Goal: Task Accomplishment & Management: Complete application form

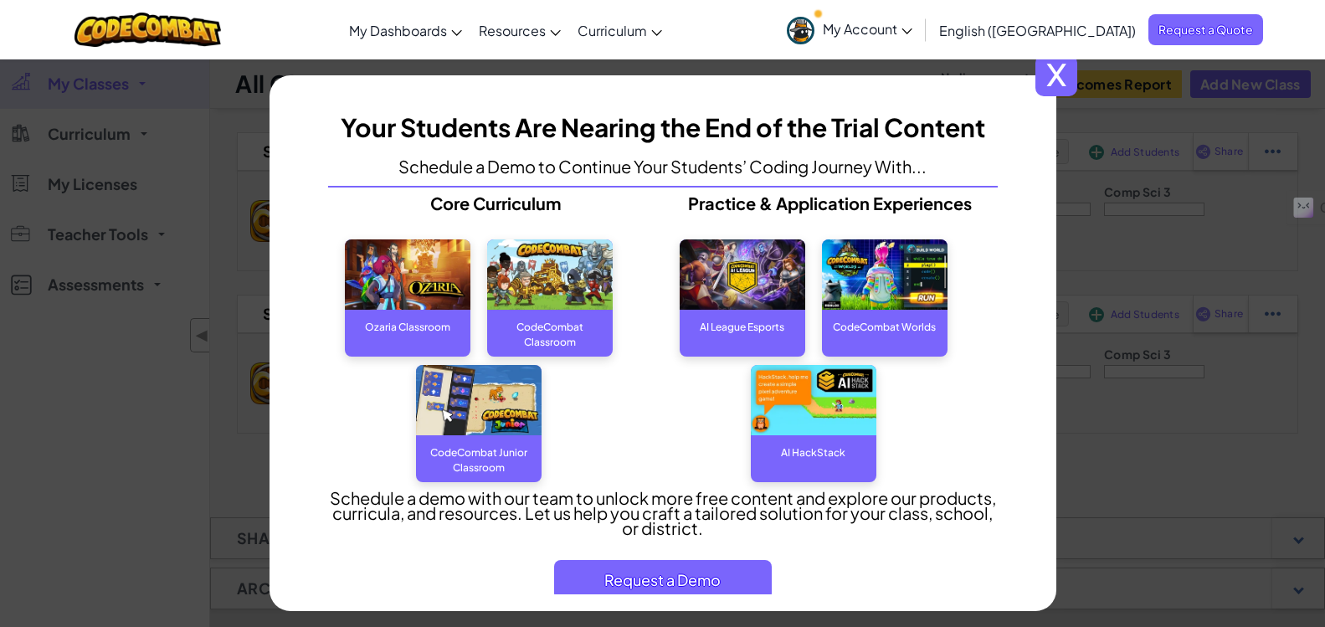
click at [1061, 78] on span "x" at bounding box center [1056, 75] width 42 height 42
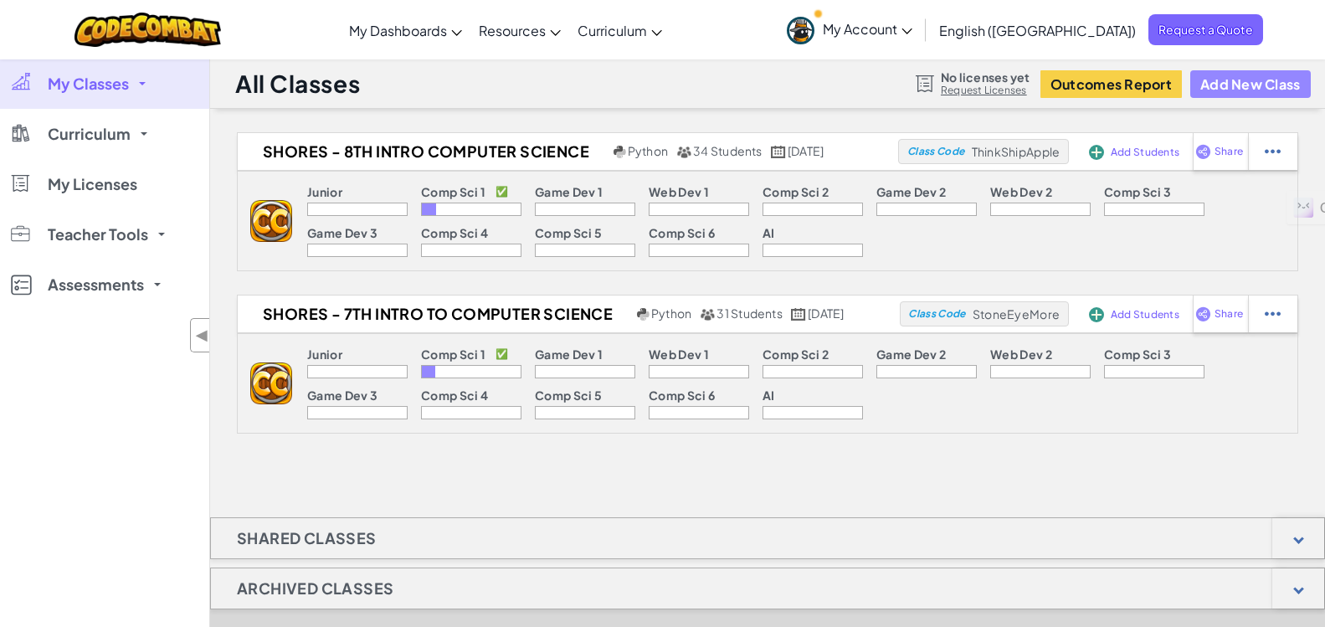
click at [1225, 89] on button "Add New Class" at bounding box center [1250, 84] width 120 height 28
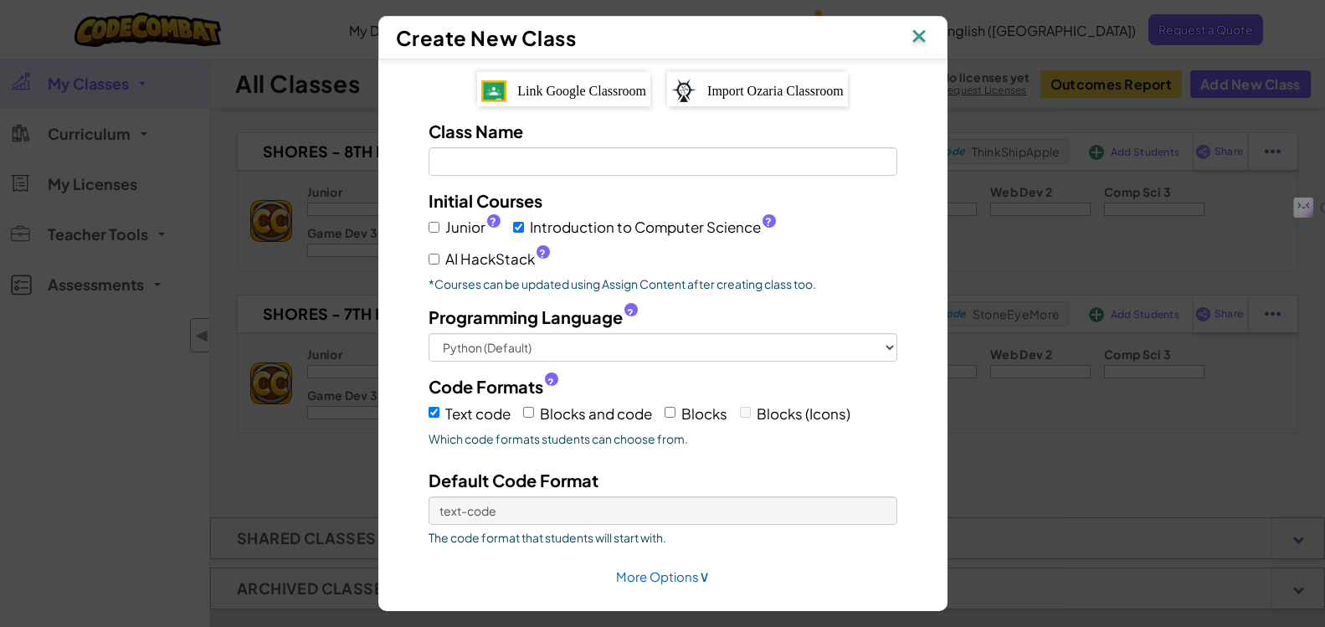
click at [552, 86] on span "Link Google Classroom" at bounding box center [581, 91] width 129 height 14
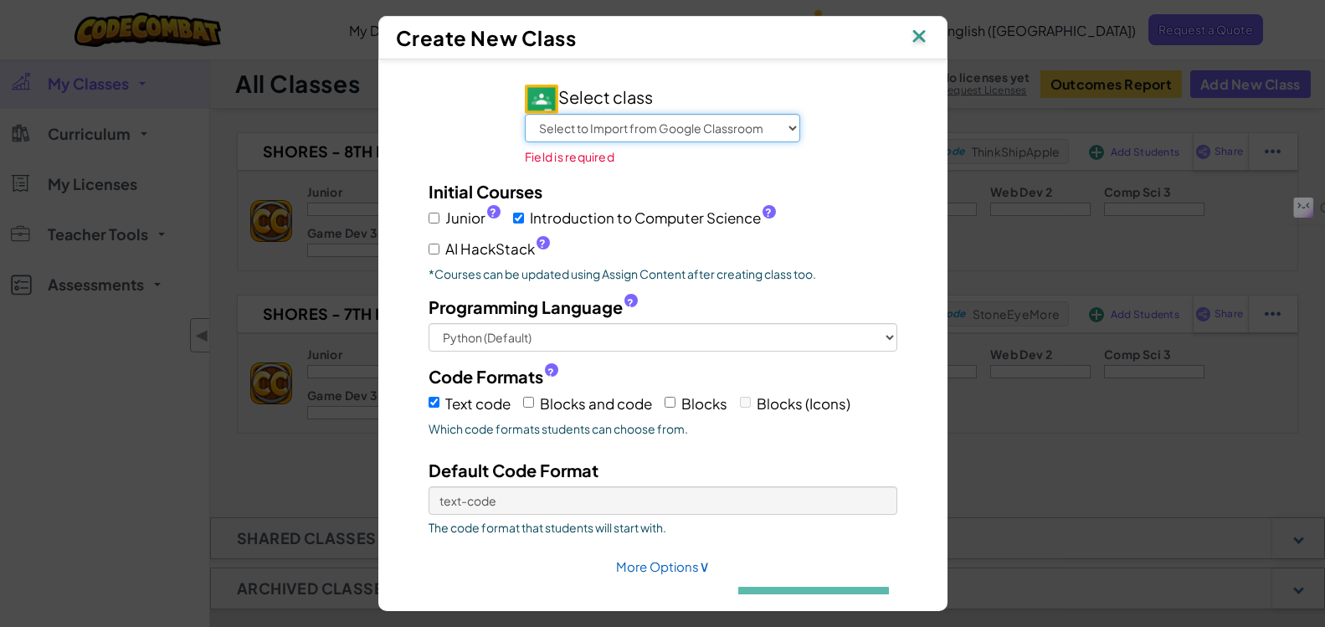
click at [581, 128] on select "Select to Import from Google Classroom [PERSON_NAME] - Intro Computer Science (…" at bounding box center [662, 128] width 275 height 28
select select "790457680917"
click at [525, 114] on select "Select to Import from Google Classroom [PERSON_NAME] - Intro Computer Science (…" at bounding box center [662, 128] width 275 height 28
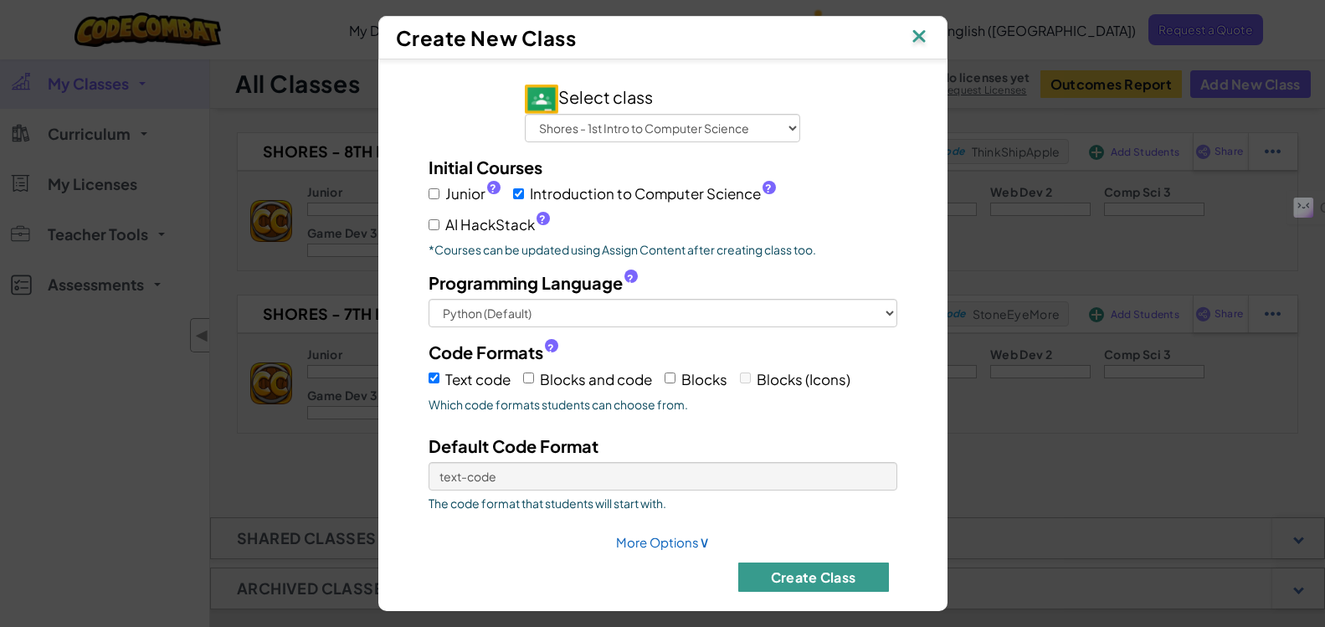
click at [780, 576] on button "Create Class" at bounding box center [813, 576] width 151 height 29
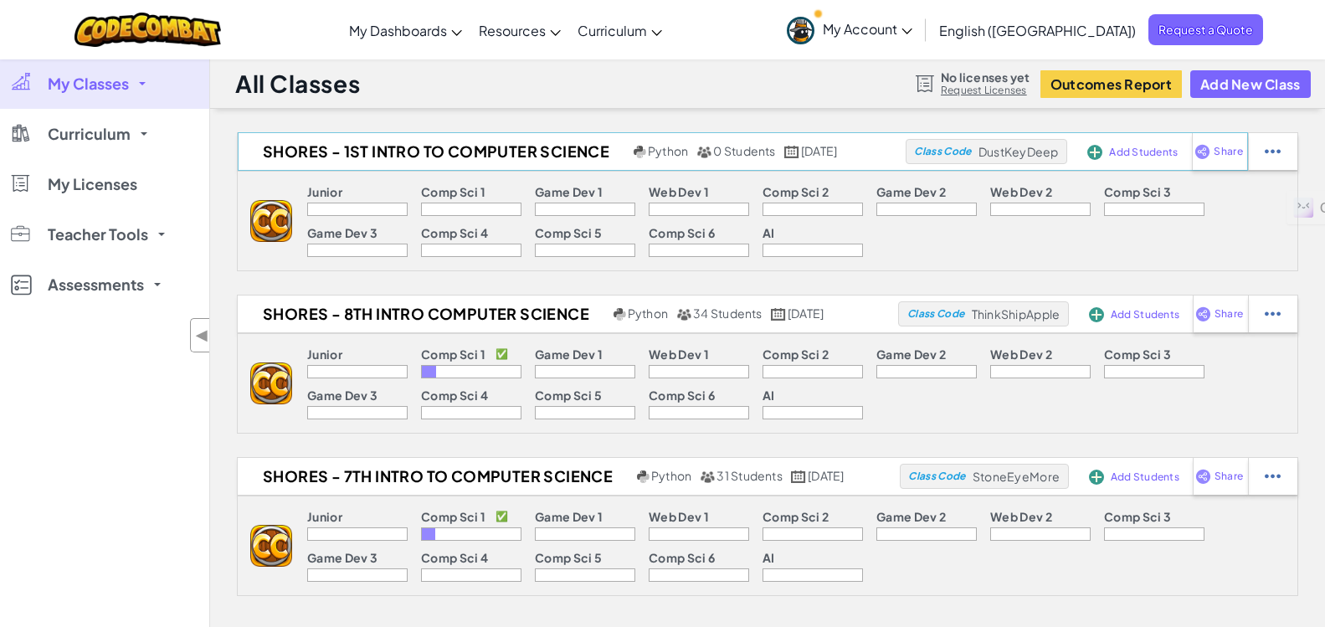
click at [950, 151] on span "Class Code" at bounding box center [942, 151] width 57 height 10
click at [1120, 154] on span "Add Students" at bounding box center [1143, 152] width 69 height 10
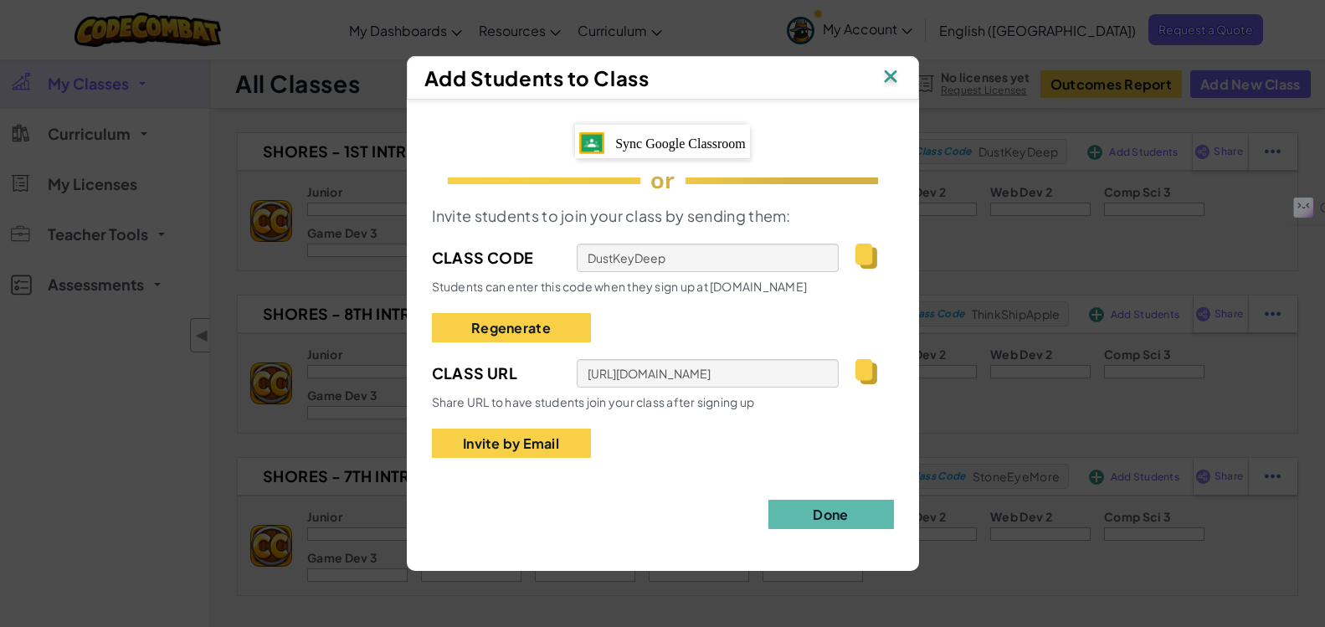
click at [862, 371] on img at bounding box center [865, 371] width 21 height 25
click at [684, 144] on span "Sync Google Classroom" at bounding box center [680, 143] width 131 height 14
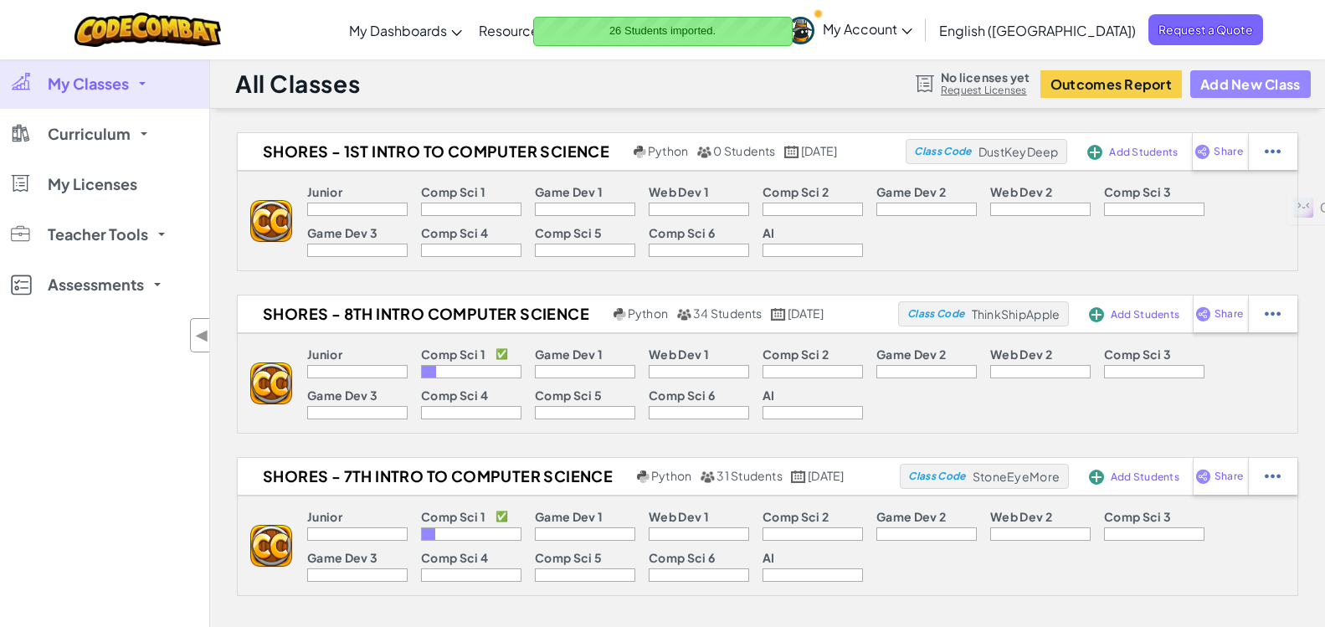
click at [1235, 84] on button "Add New Class" at bounding box center [1250, 84] width 120 height 28
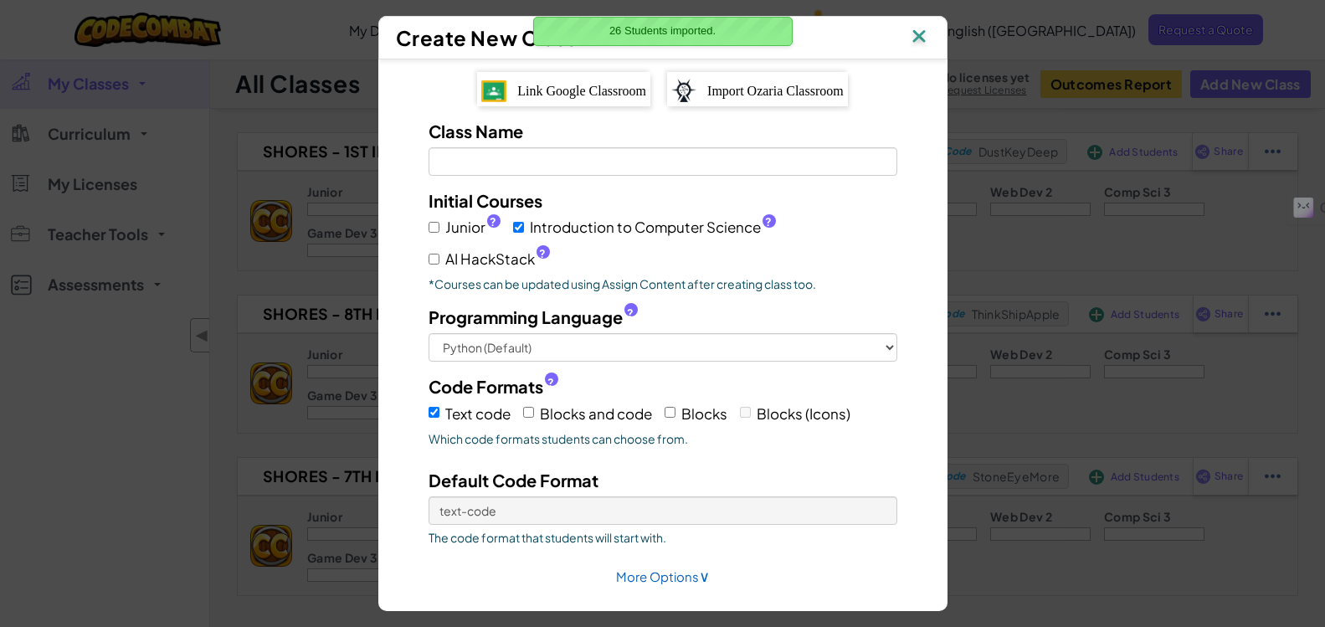
click at [590, 98] on div "Link Google Classroom" at bounding box center [563, 89] width 173 height 34
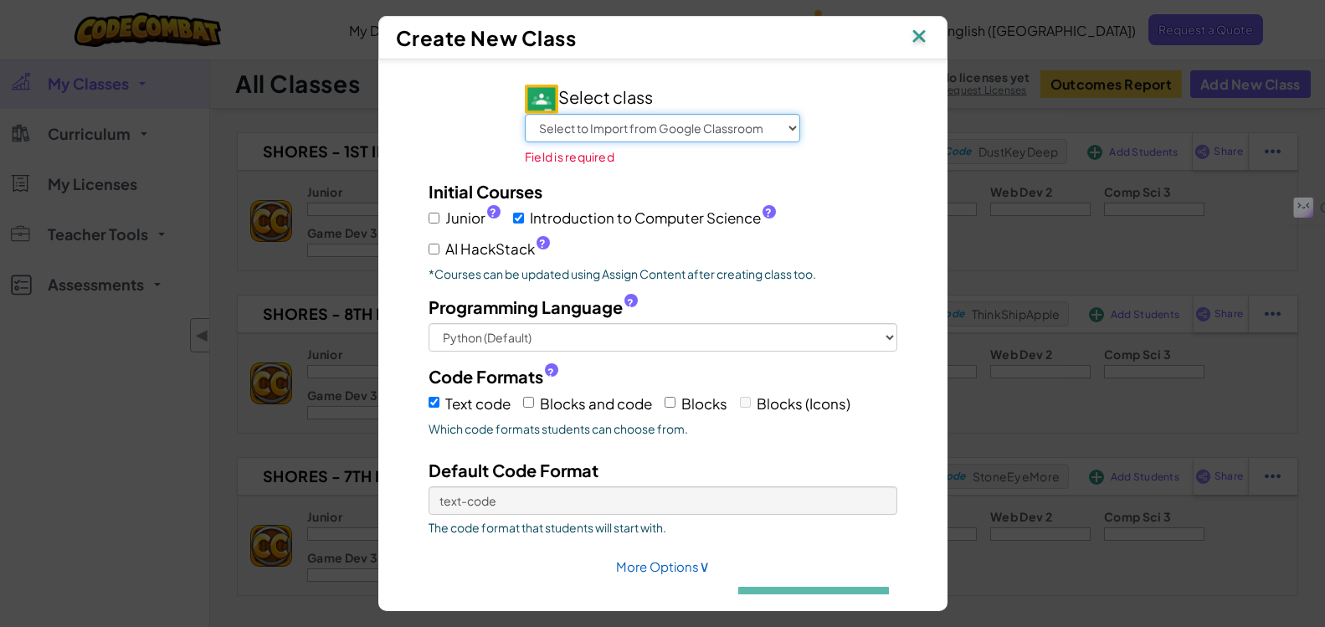
click at [654, 139] on select "Select to Import from Google Classroom [PERSON_NAME] - Intro Computer Science (…" at bounding box center [662, 128] width 275 height 28
select select "790458026555"
click at [525, 114] on select "Select to Import from Google Classroom [PERSON_NAME] - Intro Computer Science (…" at bounding box center [662, 128] width 275 height 28
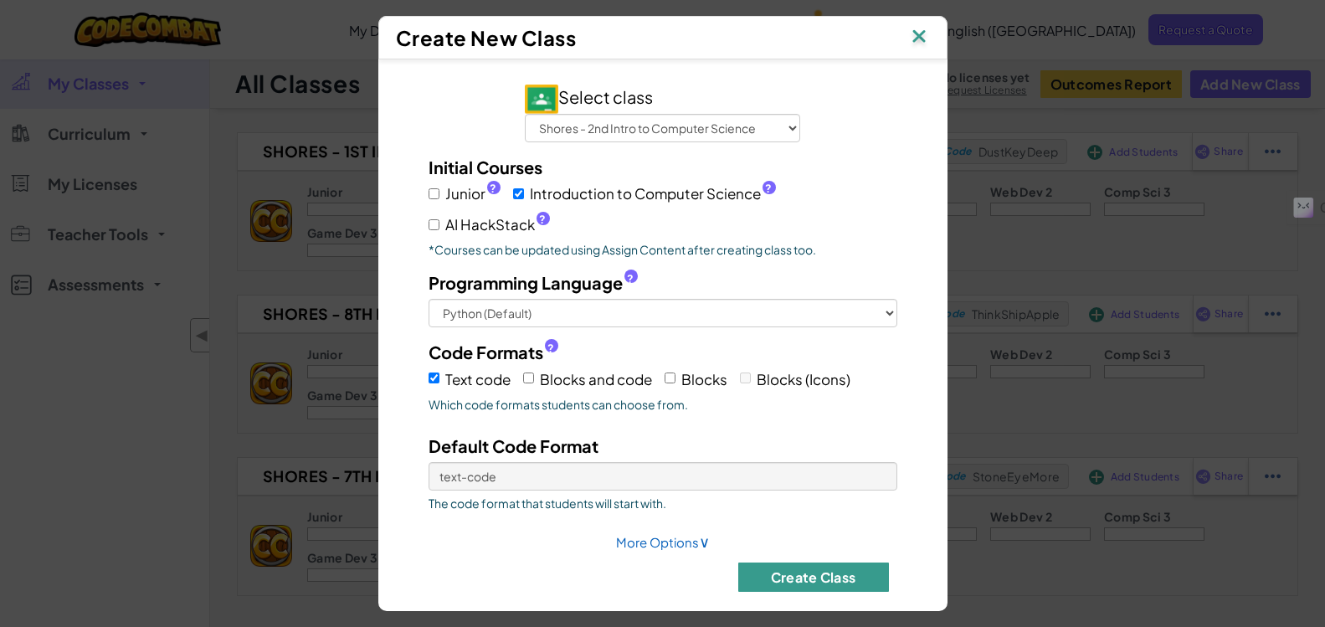
click at [776, 566] on button "Create Class" at bounding box center [813, 576] width 151 height 29
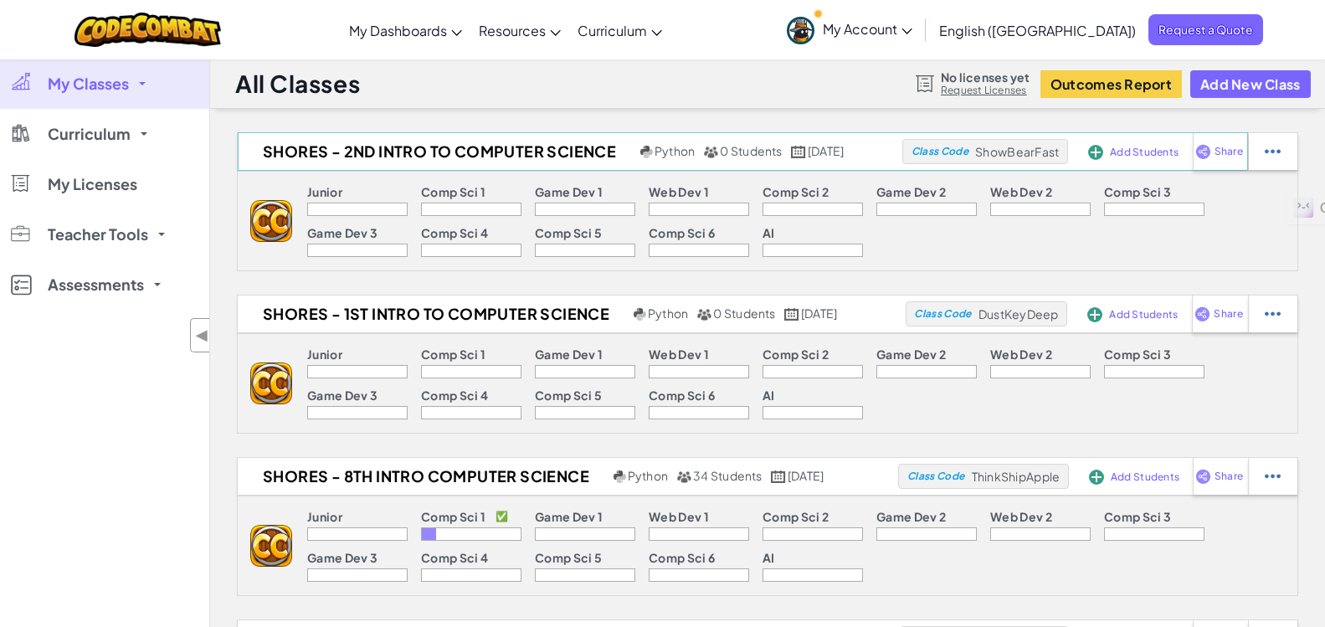
click at [1108, 150] on div "Add Students" at bounding box center [1125, 151] width 83 height 38
click at [1091, 151] on img at bounding box center [1095, 152] width 15 height 15
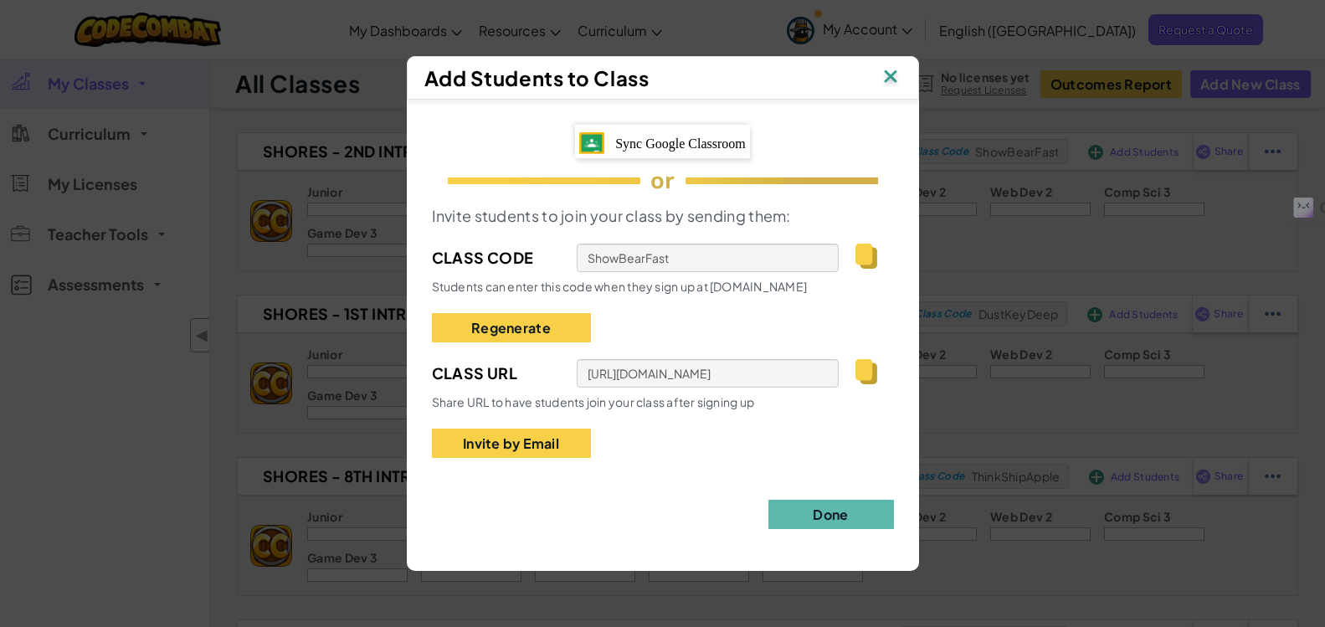
click at [864, 377] on img at bounding box center [865, 371] width 21 height 25
